Goal: Contribute content

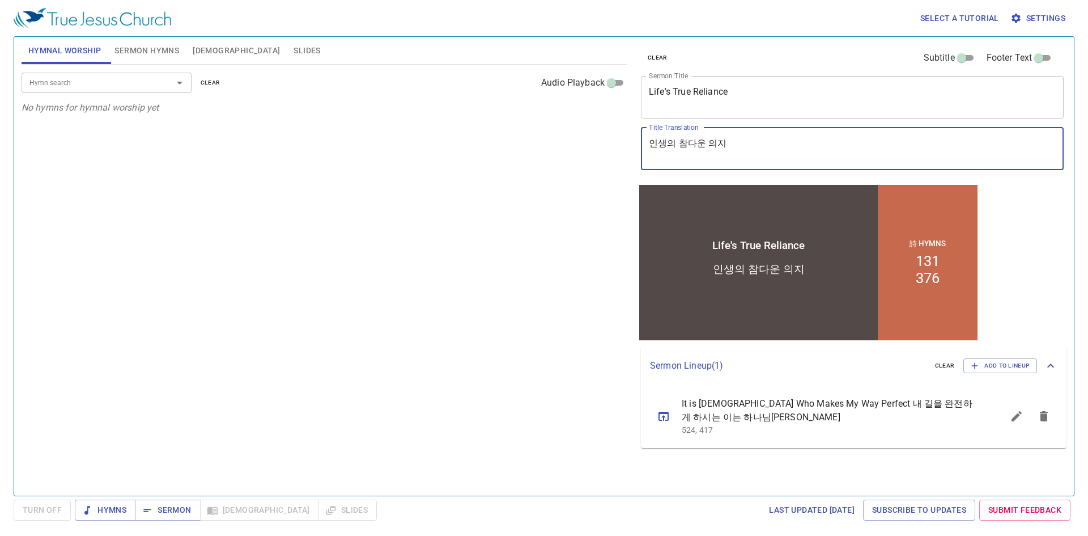
drag, startPoint x: 755, startPoint y: 152, endPoint x: 568, endPoint y: 151, distance: 187.0
click at [568, 151] on div "Hymnal Worship Sermon Hymns [DEMOGRAPHIC_DATA] Slides Hymn search Hymn search c…" at bounding box center [544, 261] width 1054 height 458
paste textarea "복강을 건너면서"
type textarea "얍복강을 건너면서"
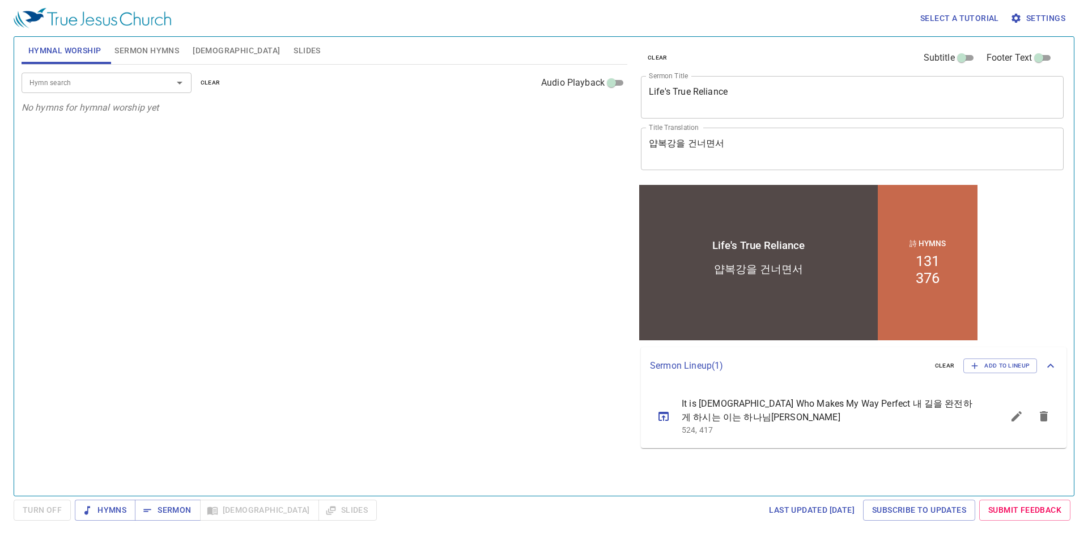
click at [748, 83] on div "Life's True Reliance x Sermon Title" at bounding box center [852, 97] width 423 height 43
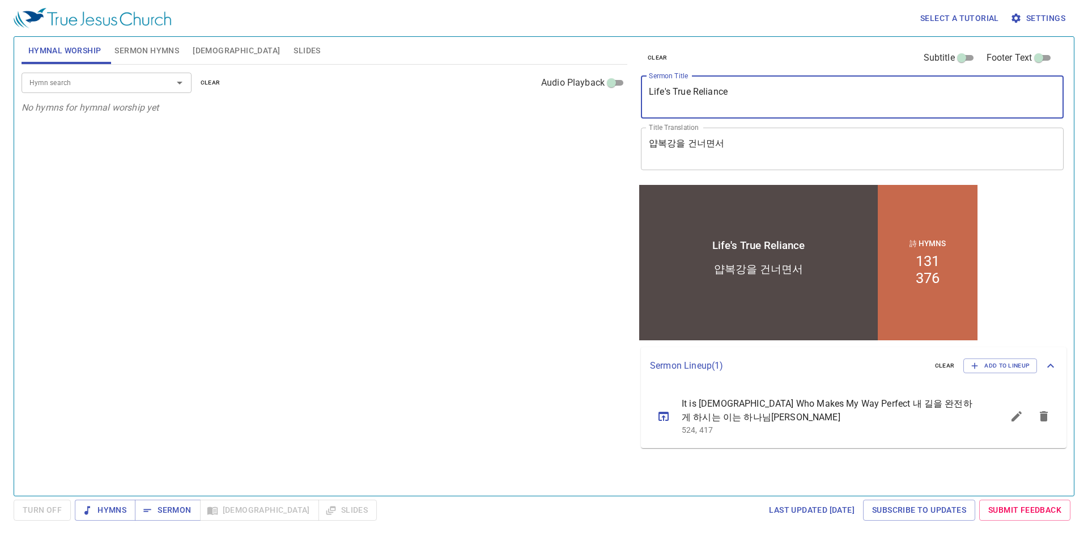
drag, startPoint x: 748, startPoint y: 93, endPoint x: 434, endPoint y: 93, distance: 314.0
click at [434, 93] on div "Hymnal Worship Sermon Hymns [DEMOGRAPHIC_DATA] Slides Hymn search Hymn search c…" at bounding box center [544, 261] width 1054 height 458
paste textarea "Crossing the Jabbok Riv"
type textarea "Crossing the Jabbok Rive"
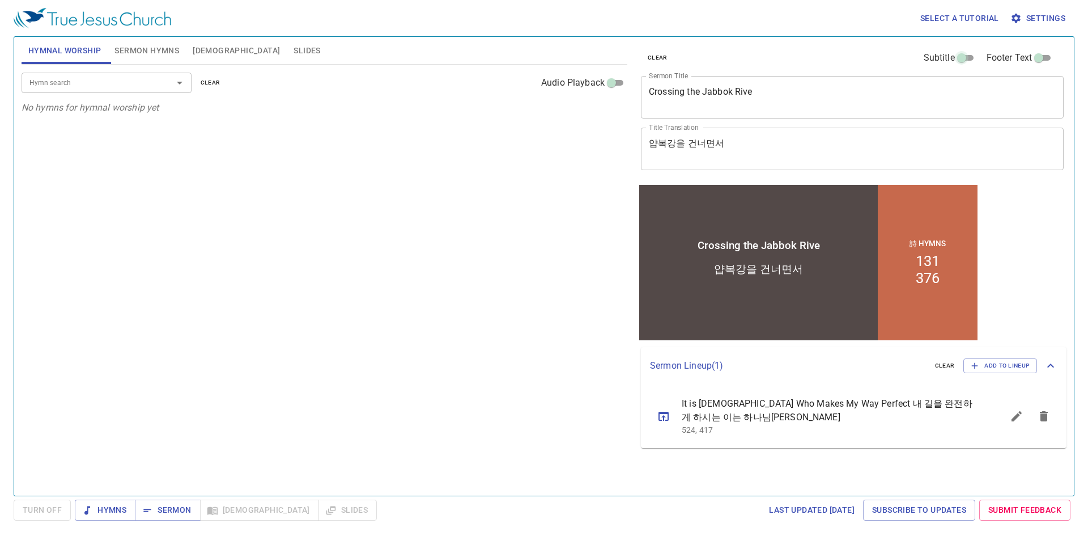
click at [974, 61] on input "Subtitle" at bounding box center [961, 60] width 41 height 14
checkbox input "true"
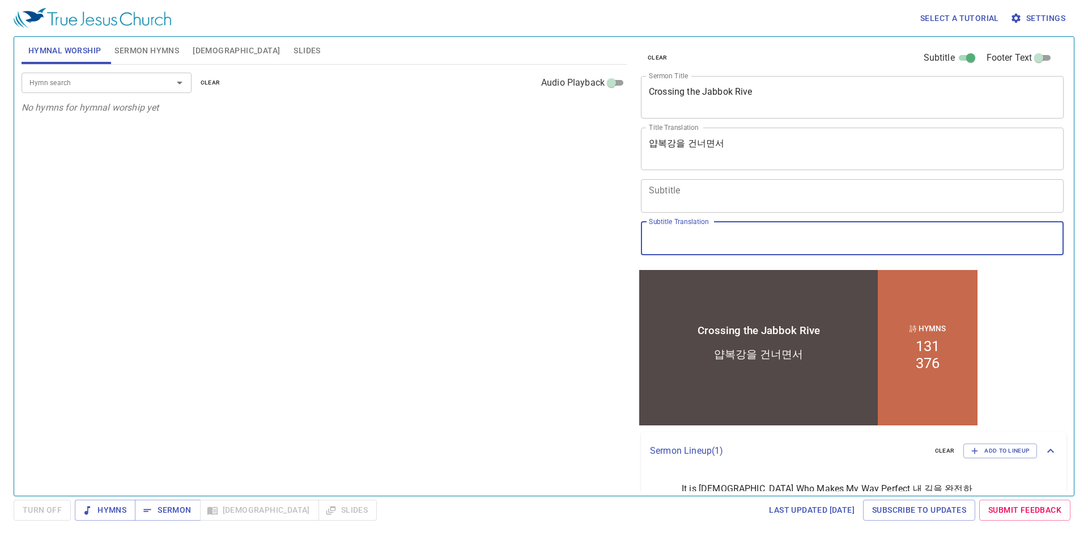
click at [801, 243] on textarea "Subtitle Translation" at bounding box center [852, 238] width 407 height 22
paste textarea "창32:24-32"
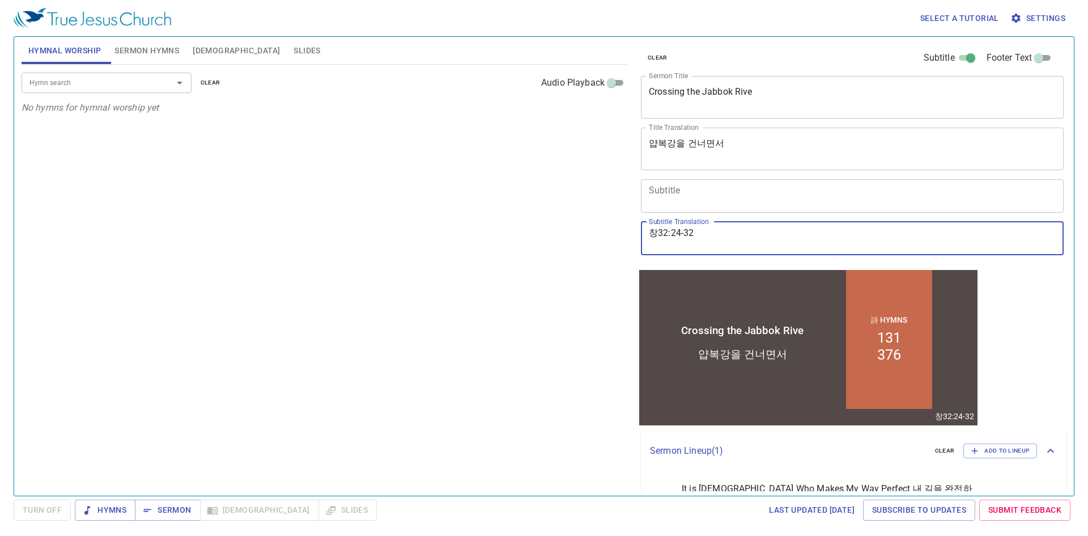
type textarea "창32:24-32"
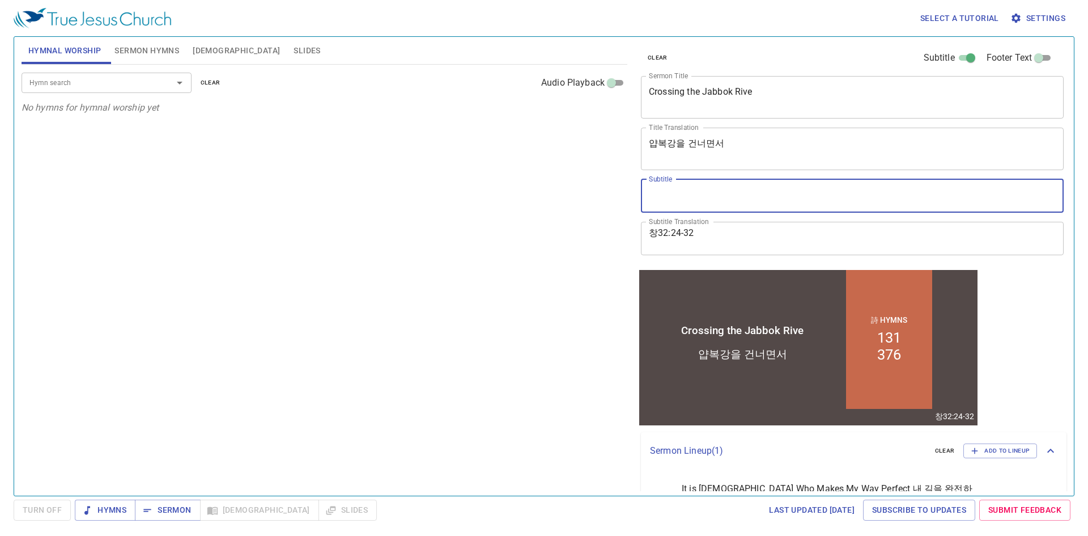
click at [772, 193] on textarea "Subtitle" at bounding box center [852, 196] width 407 height 22
paste textarea "Gen 32:24-32"
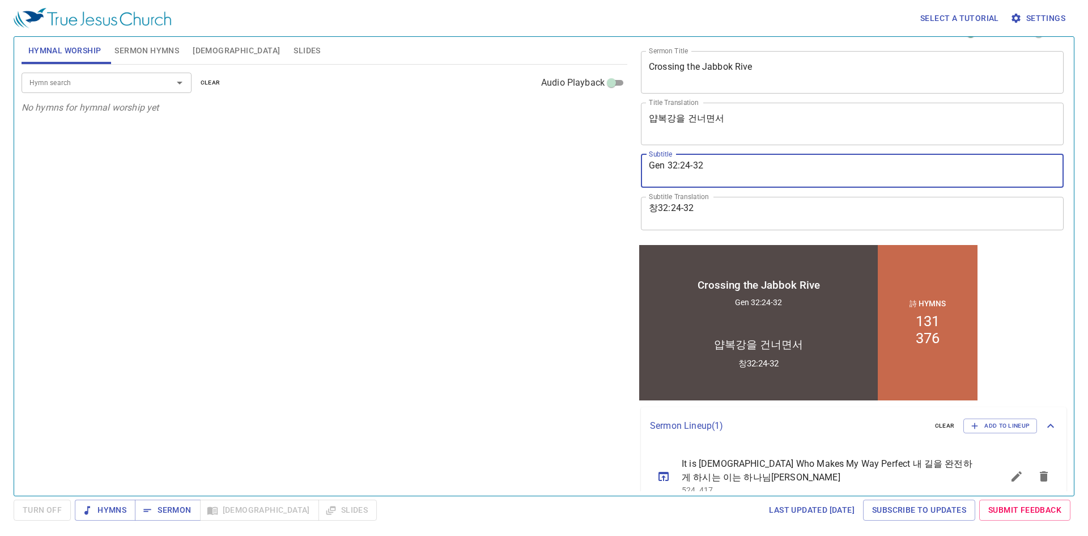
scroll to position [46, 0]
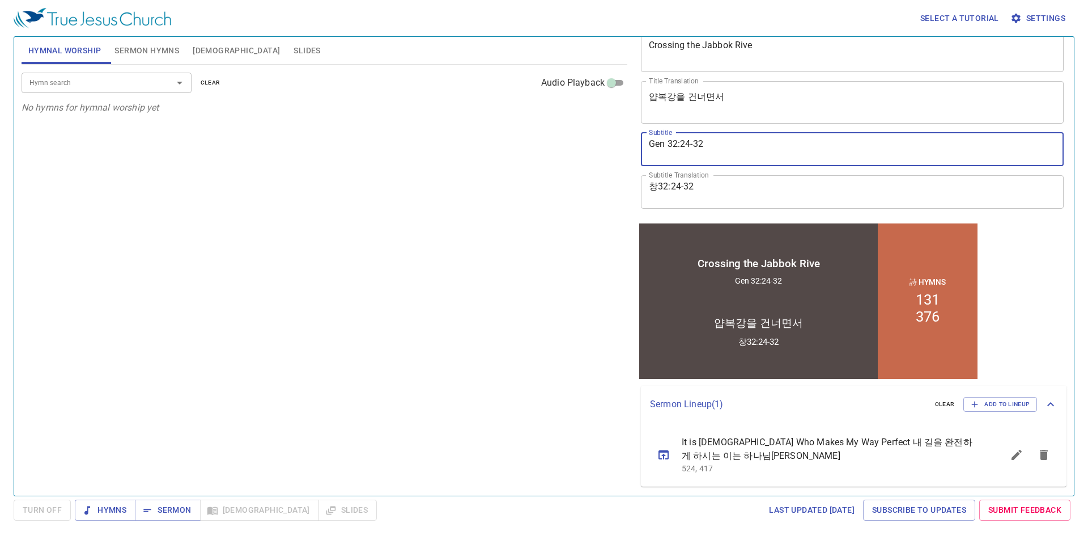
type textarea "Gen 32:24-32"
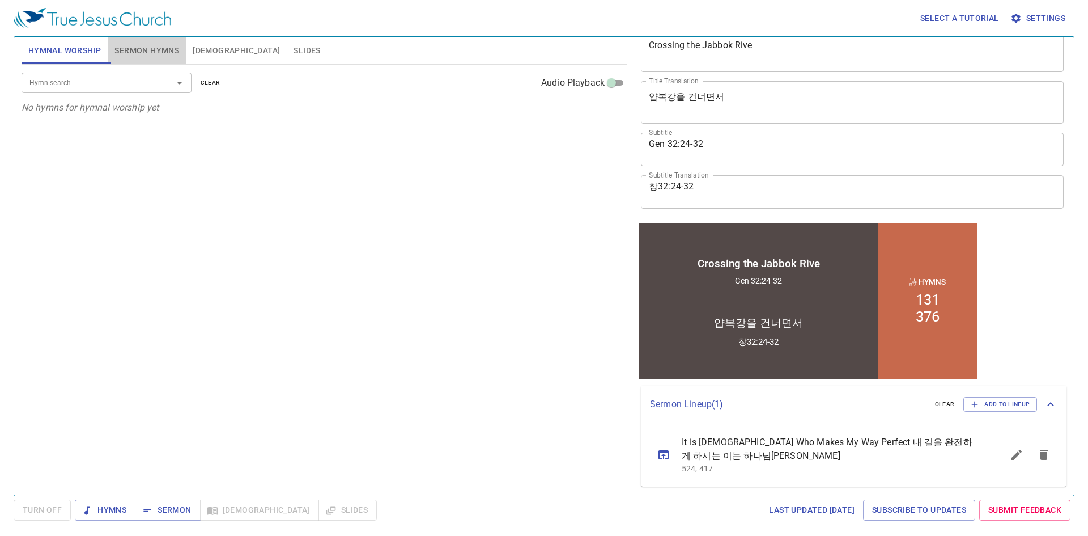
click at [175, 57] on span "Sermon Hymns" at bounding box center [146, 51] width 65 height 14
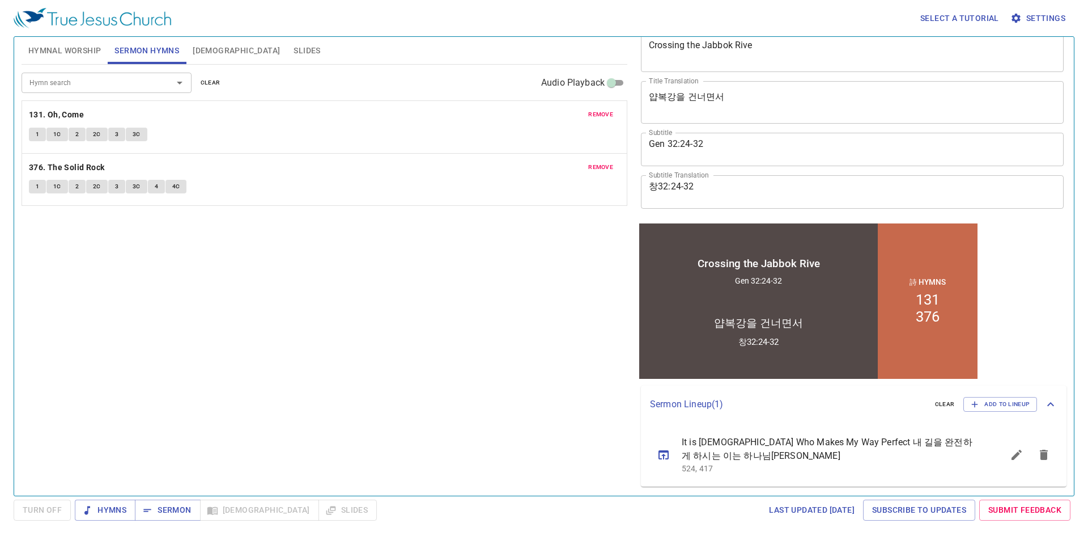
click at [604, 114] on span "remove" at bounding box center [600, 114] width 25 height 10
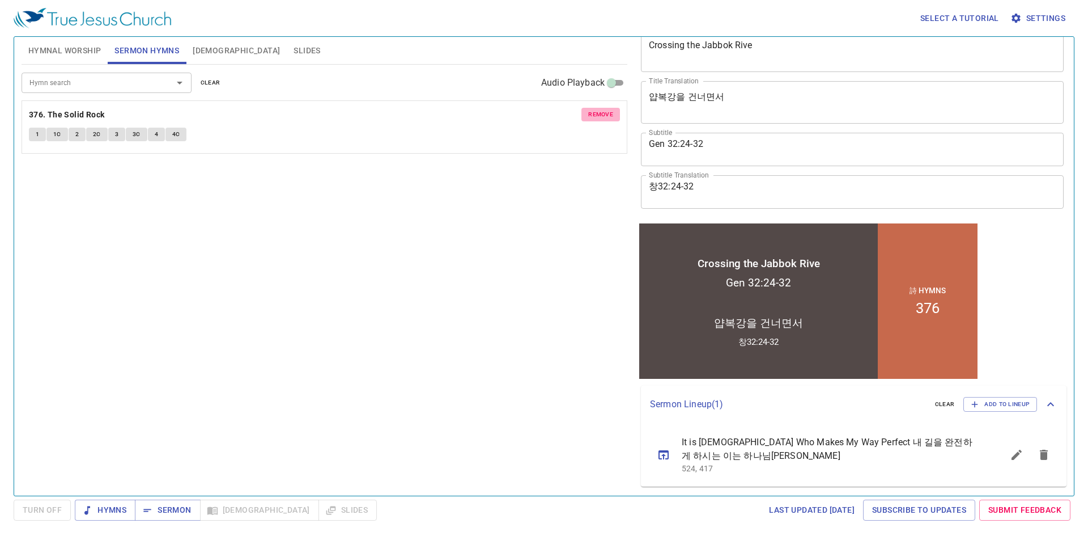
click at [604, 114] on span "remove" at bounding box center [600, 114] width 25 height 10
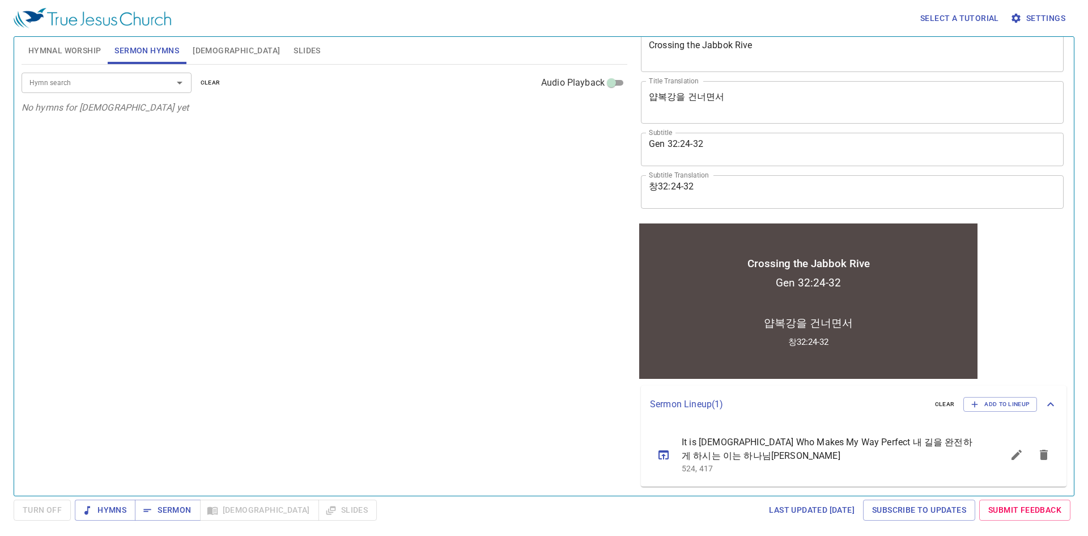
click at [149, 83] on input "Hymn search" at bounding box center [90, 82] width 130 height 13
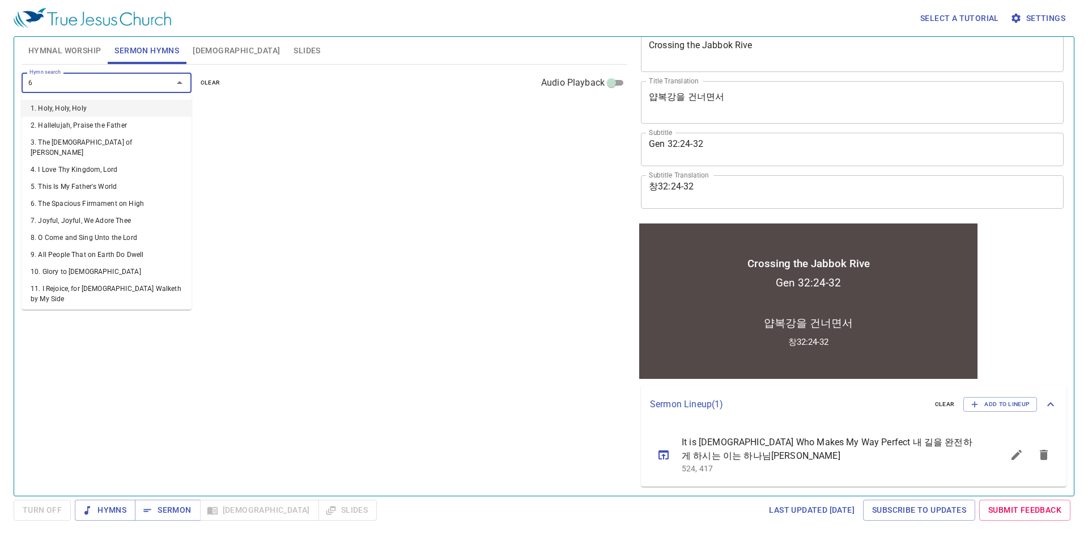
type input "67"
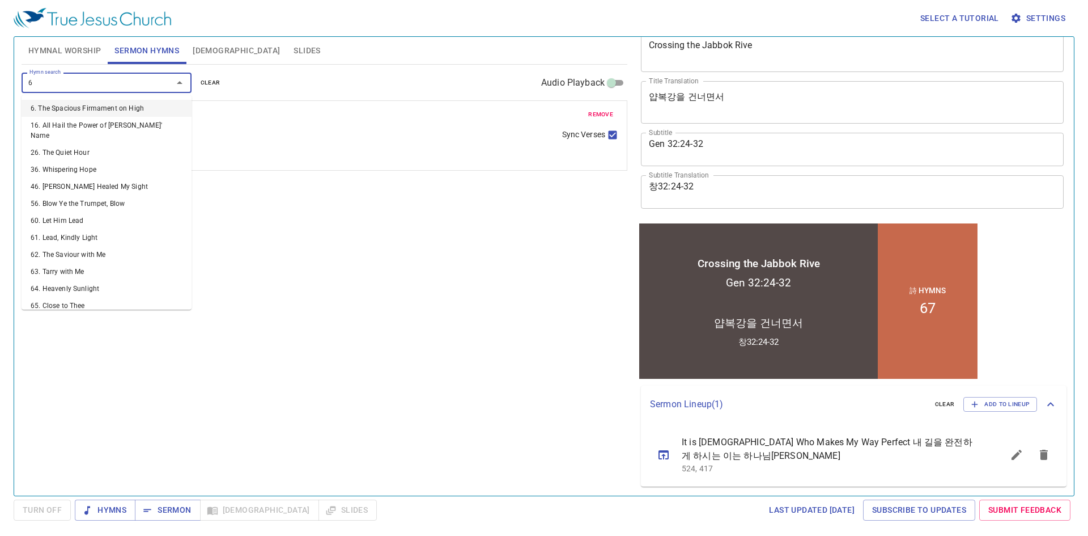
type input "65"
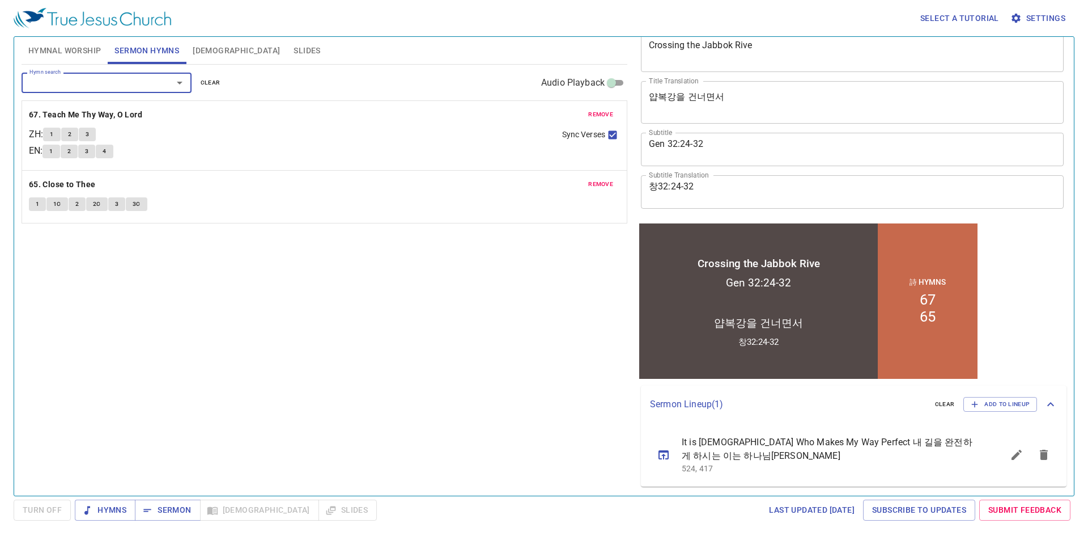
click at [348, 307] on div "Hymn search Hymn search clear Audio Playback remove 67. Teach Me Thy Way, O Lor…" at bounding box center [325, 275] width 606 height 421
drag, startPoint x: 776, startPoint y: 342, endPoint x: 681, endPoint y: 318, distance: 98.3
click at [681, 318] on div "Crossing the Jabbok Rive Crossing the Jabbok Rive Gen 32:24-32 Gen 32:24-32 얍복강…" at bounding box center [808, 300] width 338 height 155
click at [681, 317] on div "얍복강을 건너면서" at bounding box center [758, 312] width 239 height 42
click at [733, 290] on div "Gen 32:24-32" at bounding box center [758, 282] width 239 height 19
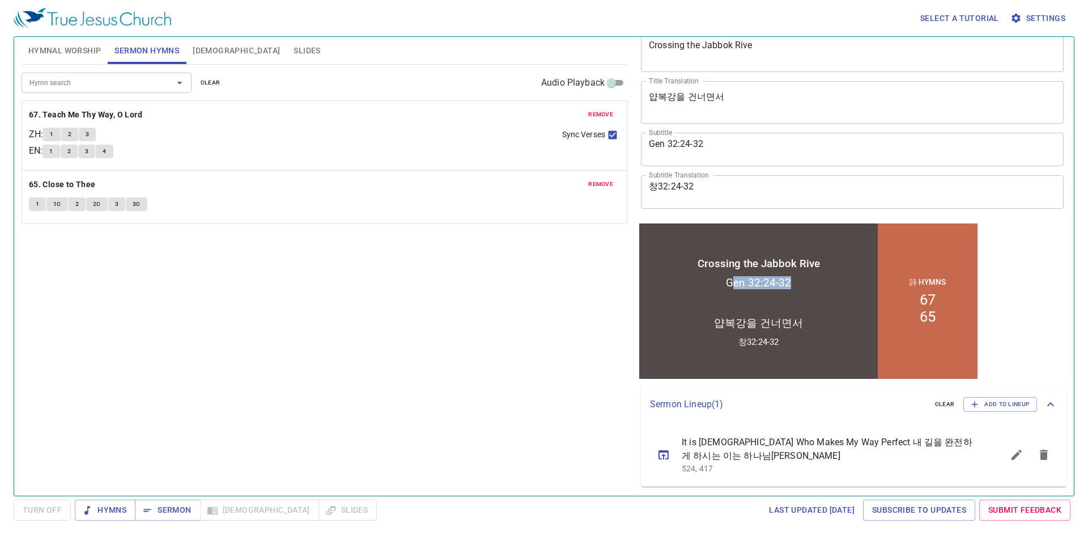
drag, startPoint x: 738, startPoint y: 283, endPoint x: 830, endPoint y: 282, distance: 91.8
click at [830, 282] on div "Gen 32:24-32" at bounding box center [758, 282] width 239 height 19
click at [783, 50] on textarea "Crossing the Jabbok Rive" at bounding box center [852, 51] width 407 height 22
type textarea "Crossing the Jabbok River"
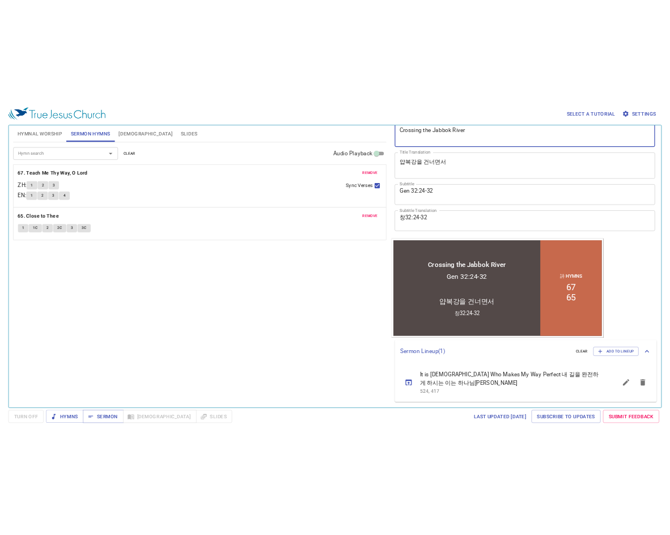
scroll to position [0, 0]
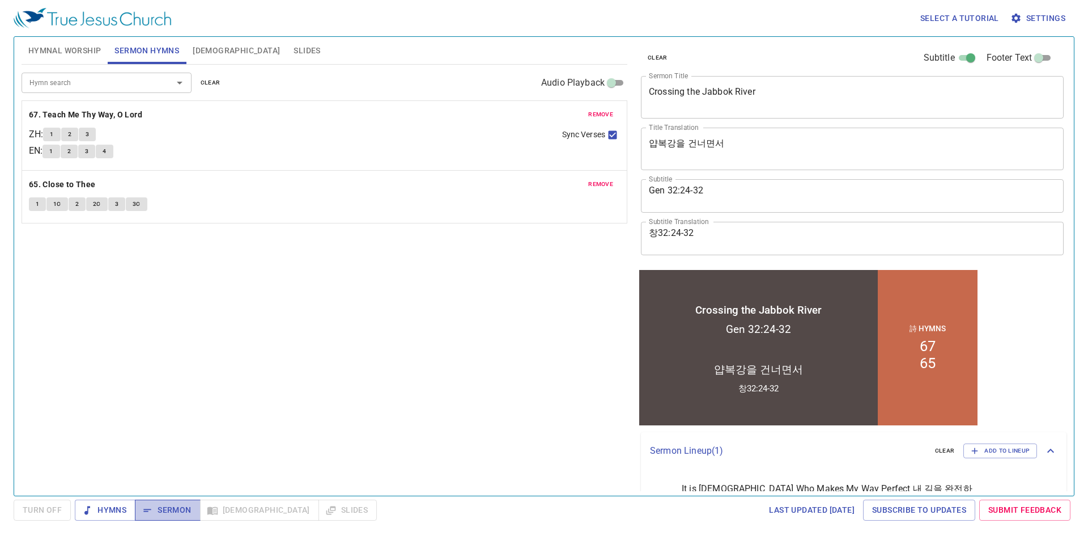
click at [181, 507] on span "Sermon" at bounding box center [167, 510] width 47 height 14
